Goal: Register for event/course

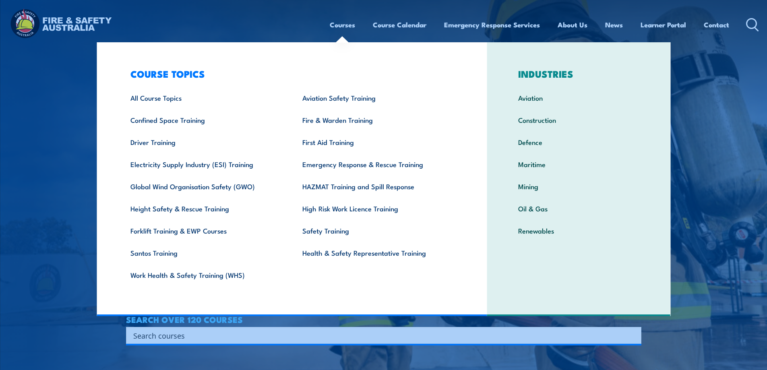
click at [341, 26] on link "Courses" at bounding box center [342, 24] width 25 height 21
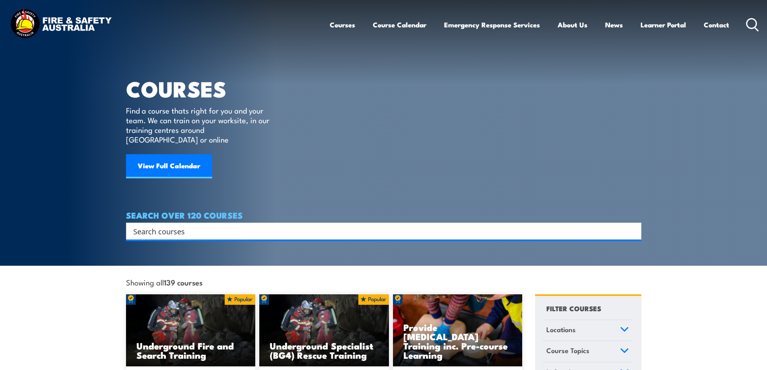
click at [141, 225] on input "Search input" at bounding box center [378, 231] width 491 height 12
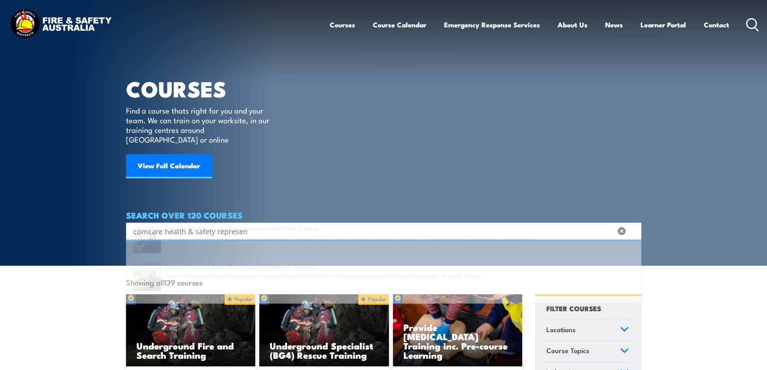
type input "comcare health & safety represen"
click at [207, 244] on span at bounding box center [384, 256] width 511 height 38
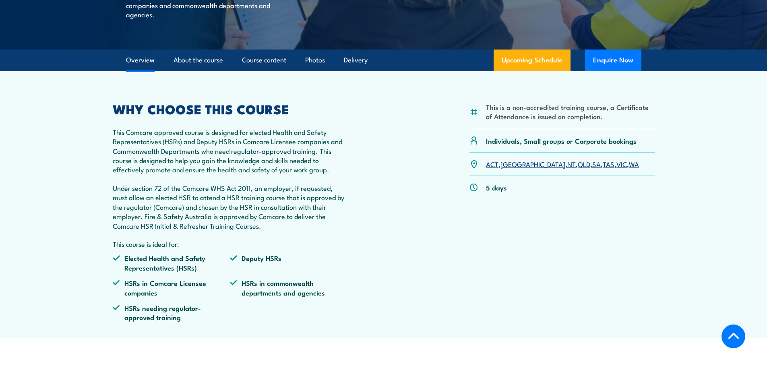
scroll to position [242, 0]
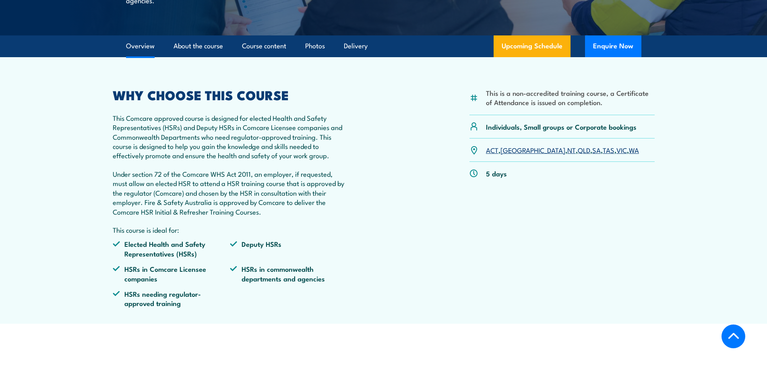
click at [617, 152] on link "VIC" at bounding box center [622, 150] width 10 height 10
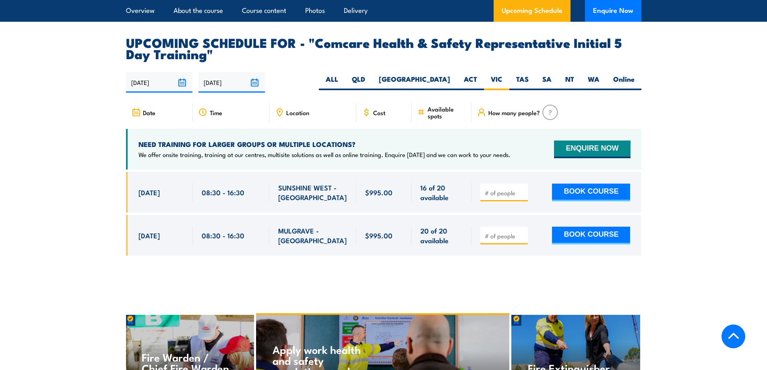
scroll to position [1377, 0]
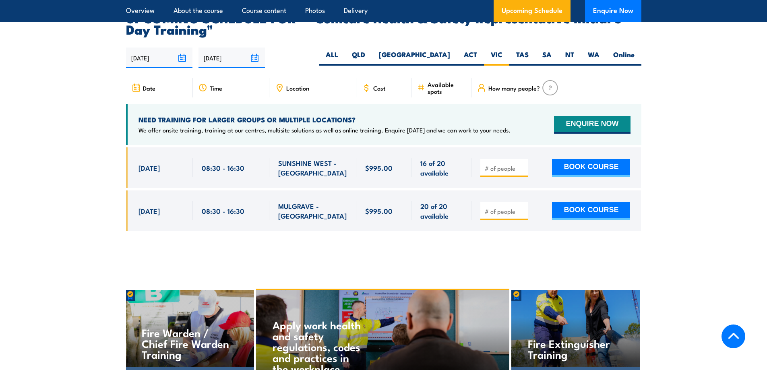
click at [508, 164] on input "number" at bounding box center [505, 168] width 40 height 8
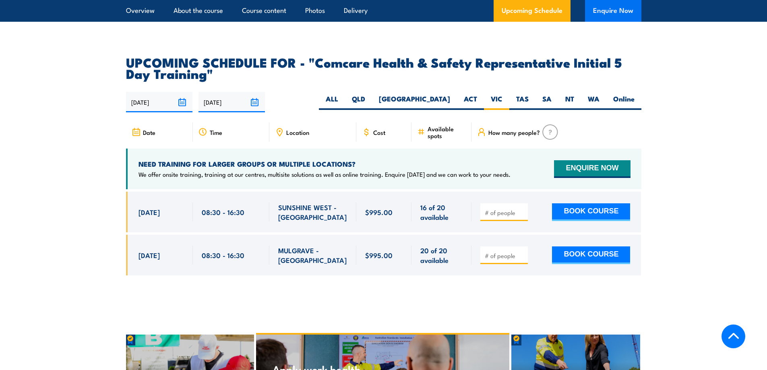
scroll to position [1308, 0]
